Goal: Task Accomplishment & Management: Use online tool/utility

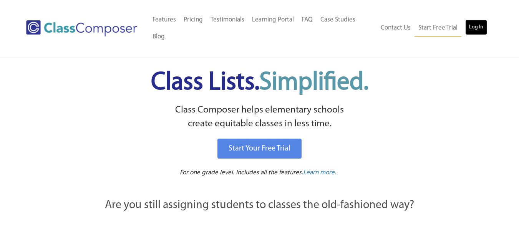
click at [478, 29] on link "Log In" at bounding box center [476, 27] width 22 height 15
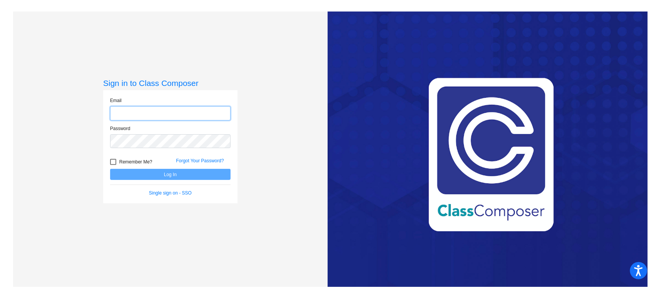
click at [134, 116] on input "email" at bounding box center [170, 113] width 121 height 14
type input "kimiko.gustafson@jeffco.k12.co.us"
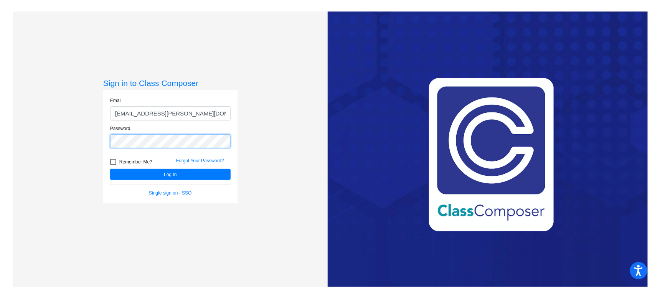
click at [110, 169] on button "Log In" at bounding box center [170, 174] width 121 height 11
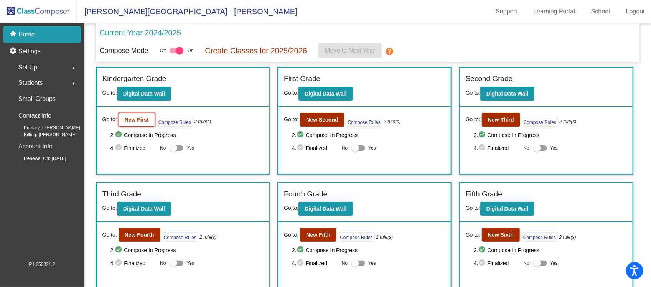
click at [137, 120] on b "New First" at bounding box center [137, 120] width 24 height 6
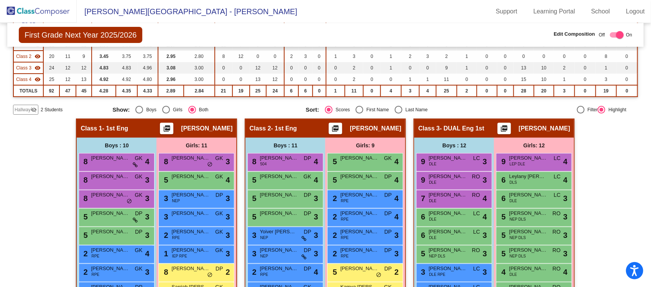
scroll to position [48, 0]
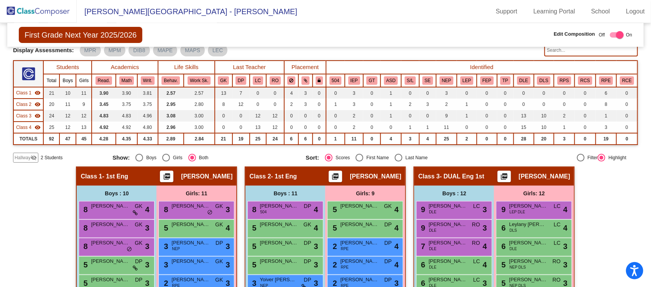
click at [38, 91] on mat-icon "visibility" at bounding box center [38, 93] width 6 height 6
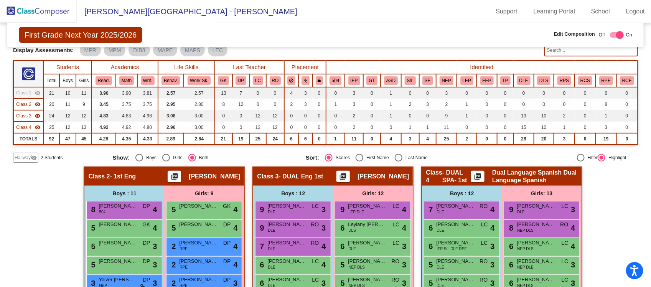
click at [36, 102] on mat-icon "visibility" at bounding box center [38, 104] width 6 height 6
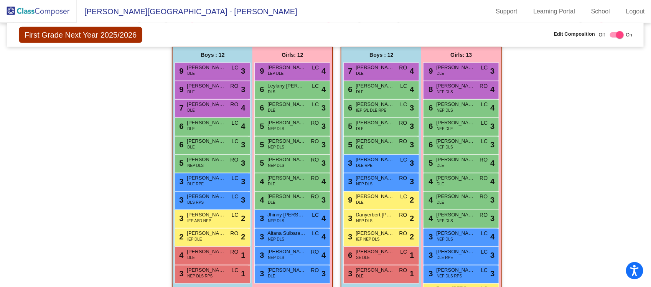
scroll to position [193, 0]
